Goal: Complete application form

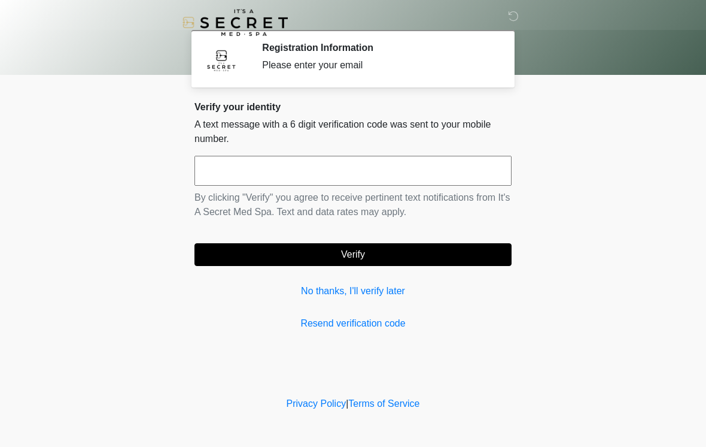
click at [262, 171] on input "text" at bounding box center [353, 171] width 317 height 30
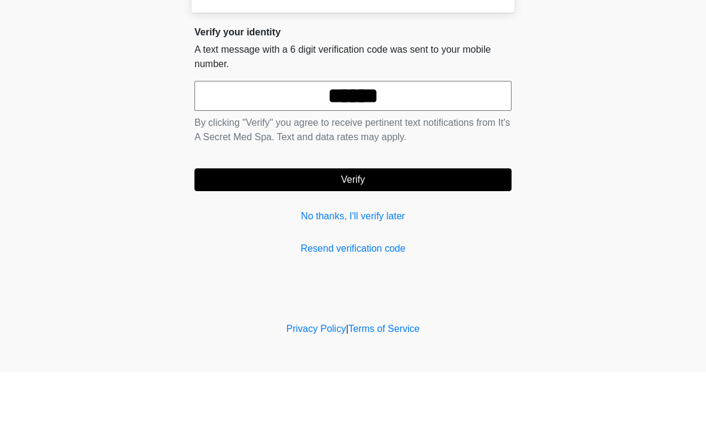
type input "******"
click at [442, 243] on button "Verify" at bounding box center [353, 254] width 317 height 23
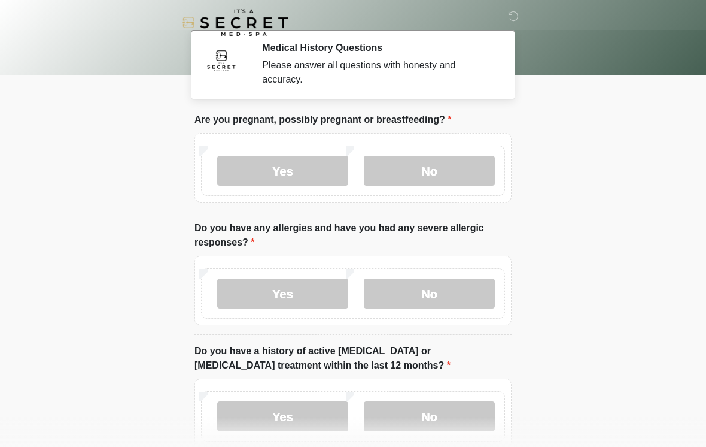
click at [446, 181] on label "No" at bounding box center [429, 171] width 131 height 30
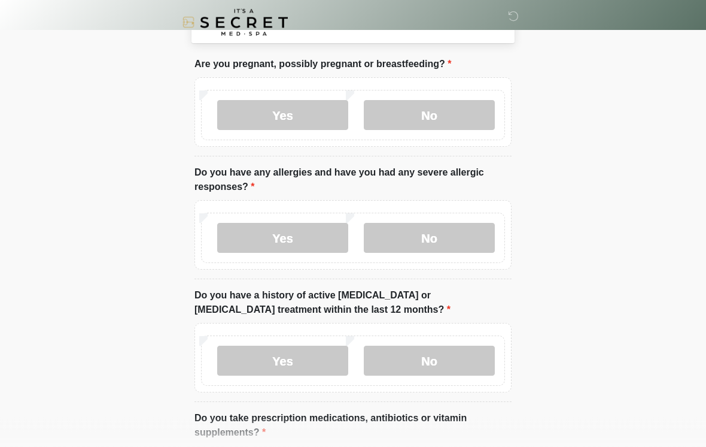
scroll to position [58, 0]
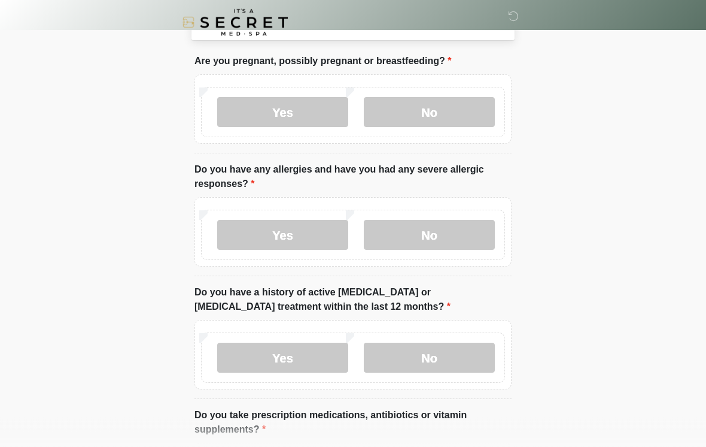
click at [313, 233] on label "Yes" at bounding box center [282, 235] width 131 height 30
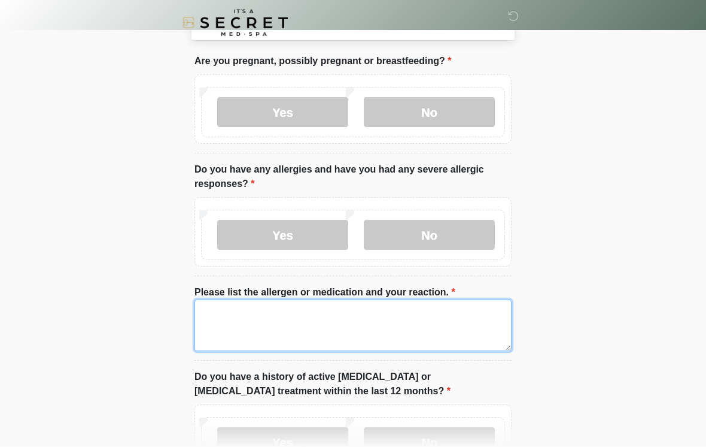
click at [273, 317] on textarea "Please list the allergen or medication and your reaction." at bounding box center [353, 324] width 317 height 51
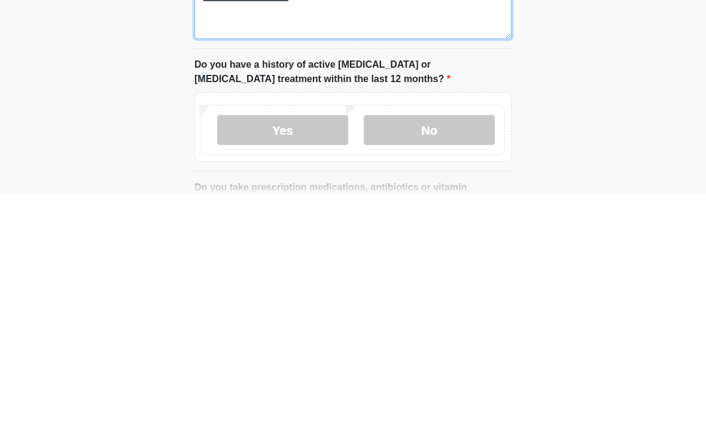
scroll to position [119, 0]
type textarea "**********"
click at [445, 367] on label "No" at bounding box center [429, 382] width 131 height 30
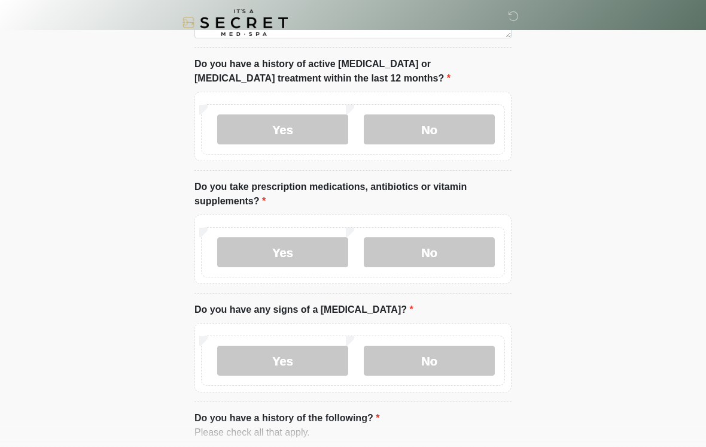
click at [457, 244] on label "No" at bounding box center [429, 252] width 131 height 30
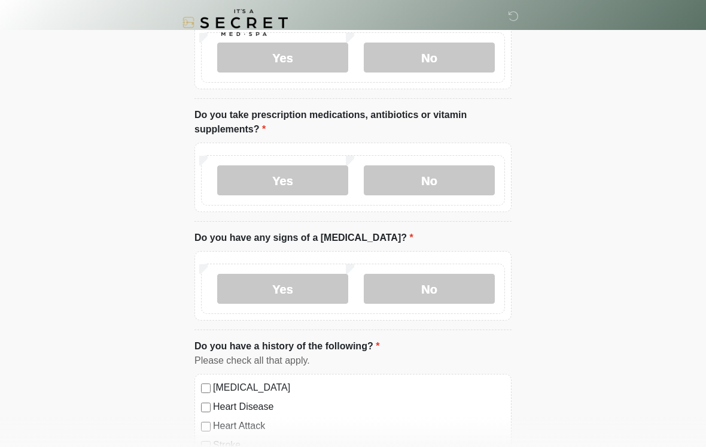
scroll to position [464, 0]
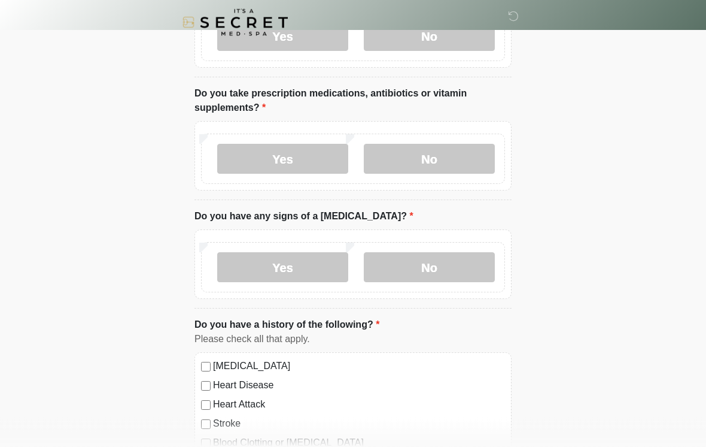
click at [463, 260] on label "No" at bounding box center [429, 268] width 131 height 30
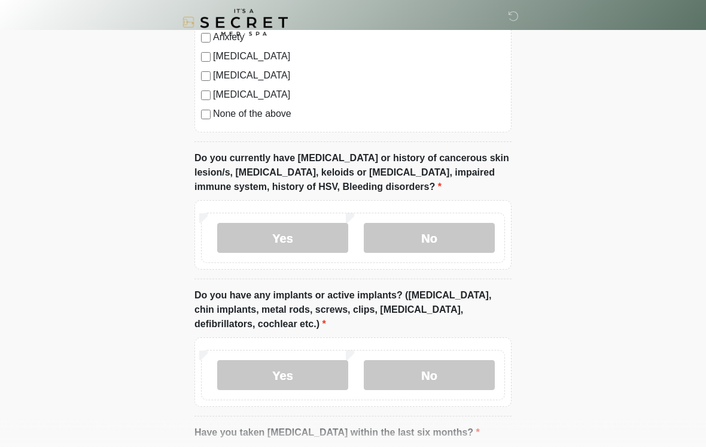
scroll to position [927, 0]
click at [478, 234] on label "No" at bounding box center [429, 238] width 131 height 30
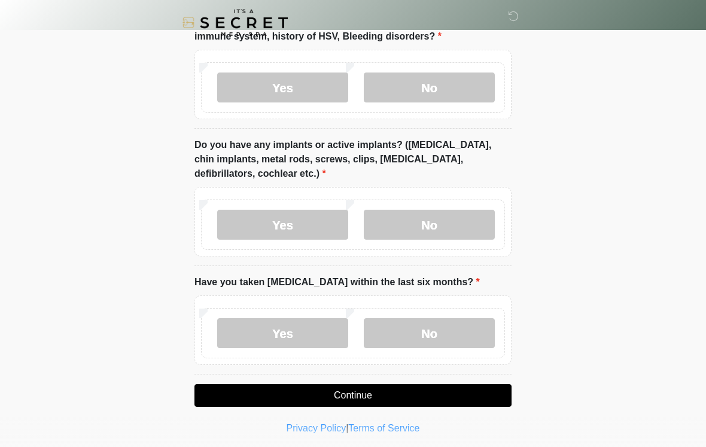
scroll to position [1081, 0]
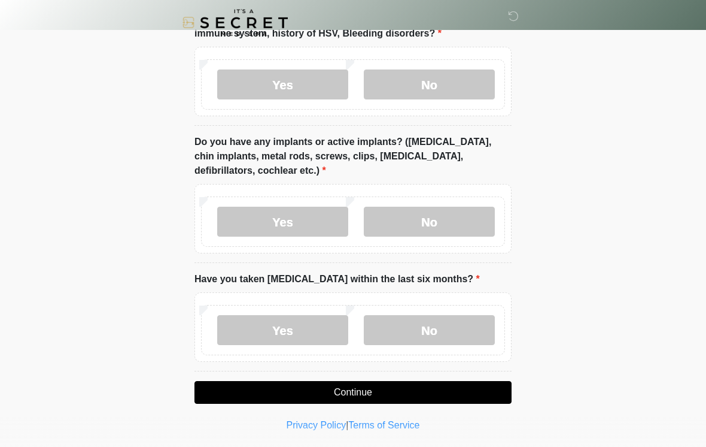
click at [462, 215] on label "No" at bounding box center [429, 222] width 131 height 30
click at [465, 325] on label "No" at bounding box center [429, 330] width 131 height 30
click at [452, 400] on button "Continue" at bounding box center [353, 392] width 317 height 23
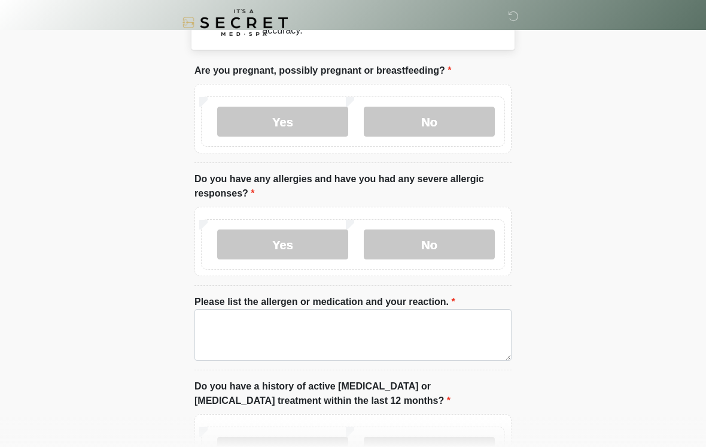
scroll to position [0, 0]
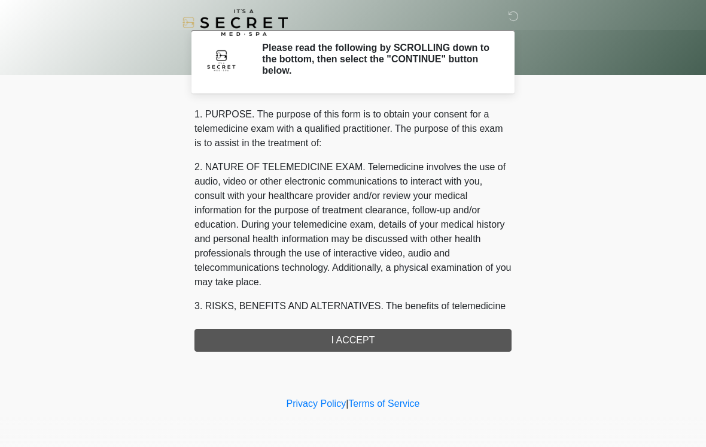
click at [411, 341] on div "1. PURPOSE. The purpose of this form is to obtain your consent for a telemedici…" at bounding box center [353, 229] width 317 height 244
click at [390, 347] on div "1. PURPOSE. The purpose of this form is to obtain your consent for a telemedici…" at bounding box center [353, 229] width 317 height 244
click at [361, 339] on div "1. PURPOSE. The purpose of this form is to obtain your consent for a telemedici…" at bounding box center [353, 229] width 317 height 244
click at [369, 341] on div "1. PURPOSE. The purpose of this form is to obtain your consent for a telemedici…" at bounding box center [353, 229] width 317 height 244
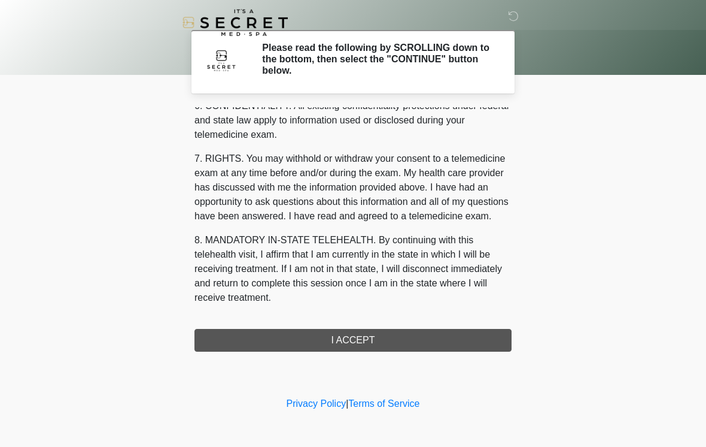
scroll to position [487, 0]
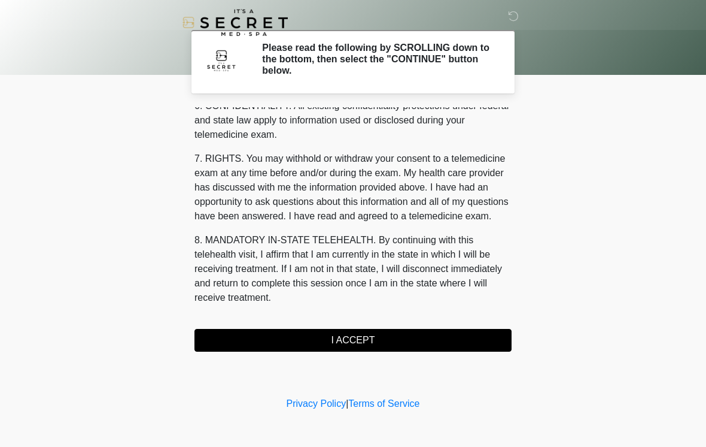
click at [354, 339] on button "I ACCEPT" at bounding box center [353, 340] width 317 height 23
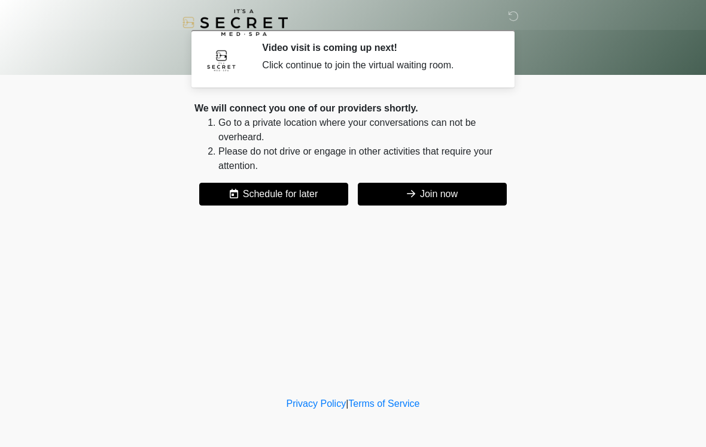
click at [469, 196] on button "Join now" at bounding box center [432, 194] width 149 height 23
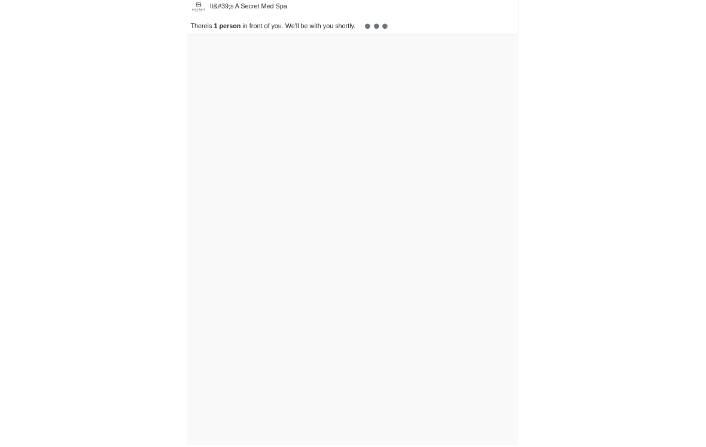
scroll to position [4, 0]
